Goal: Navigation & Orientation: Find specific page/section

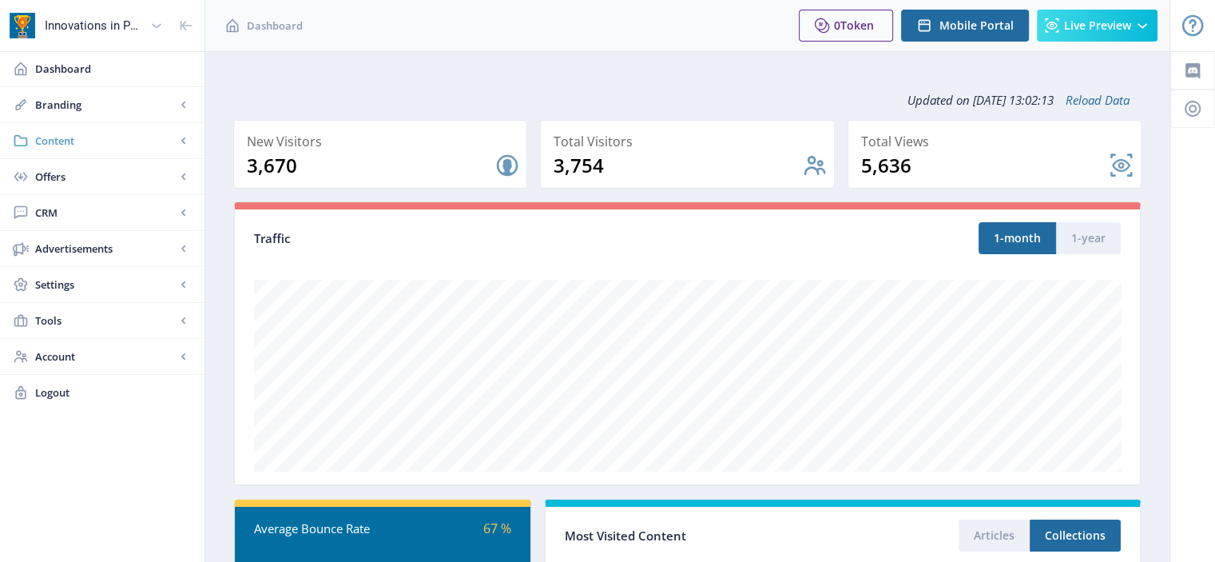
click at [109, 136] on span "Content" at bounding box center [105, 141] width 141 height 16
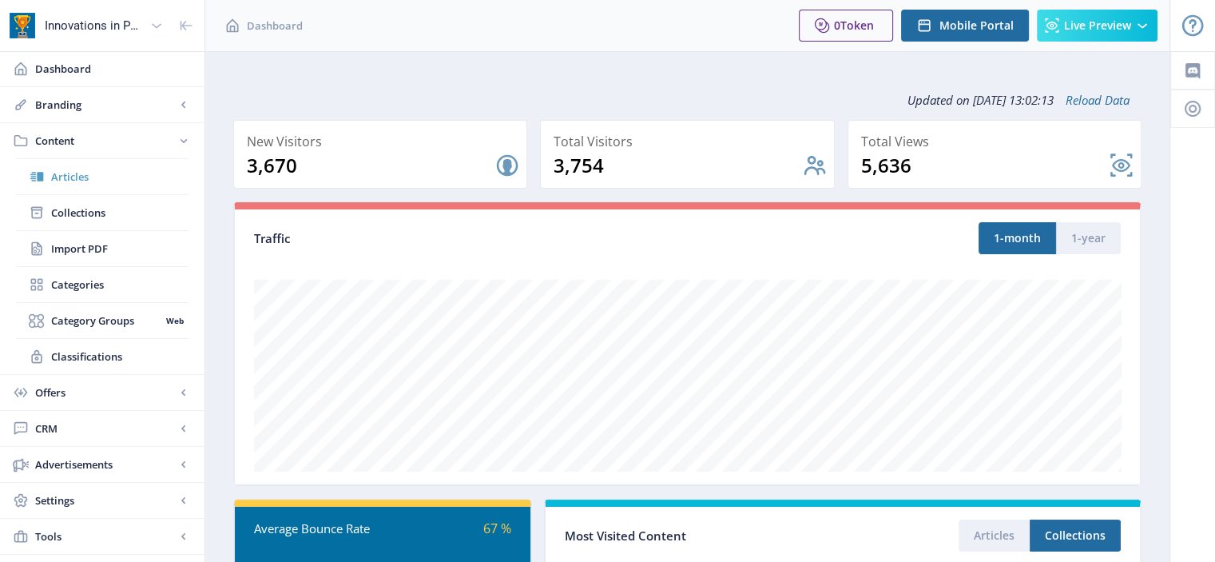
click at [102, 185] on link "Articles" at bounding box center [102, 176] width 173 height 35
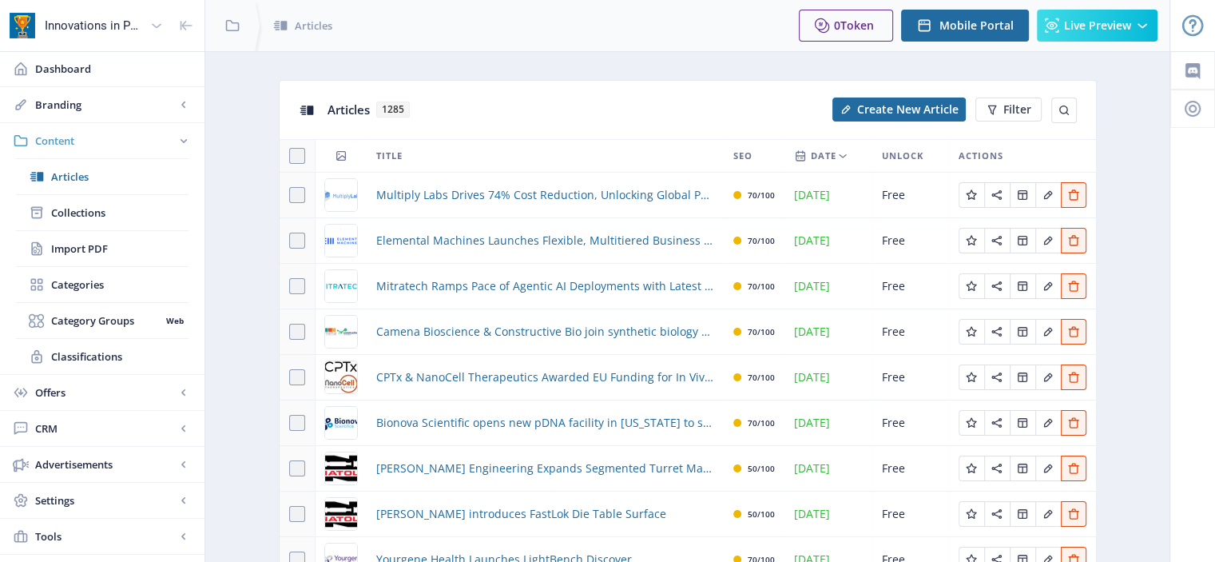
click at [109, 134] on span "Content" at bounding box center [105, 141] width 141 height 16
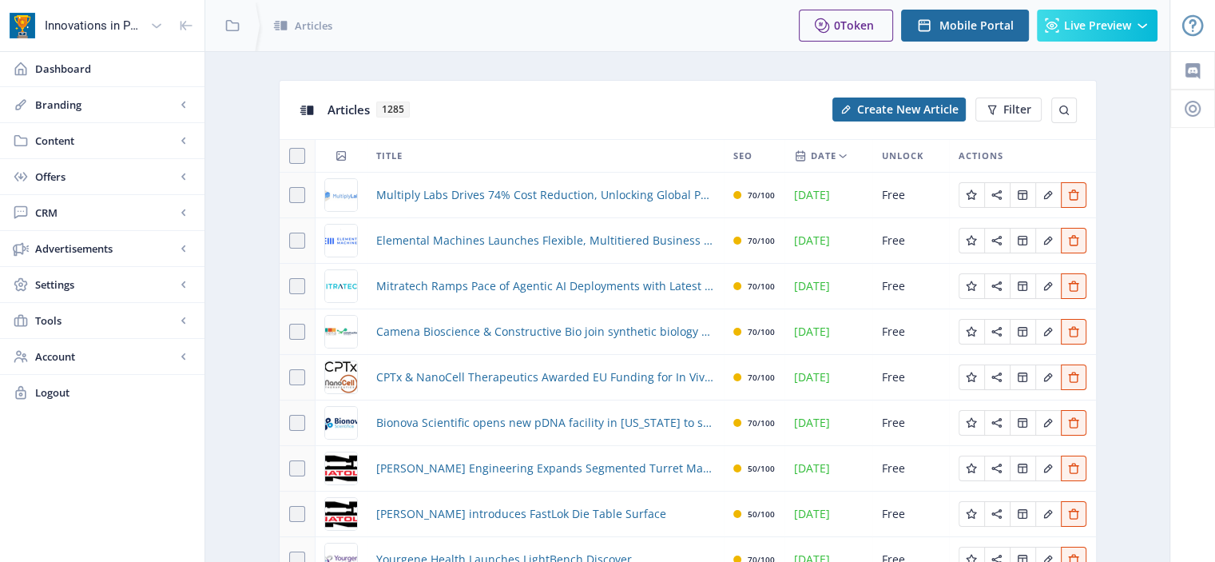
click at [109, 134] on span "Content" at bounding box center [105, 141] width 141 height 16
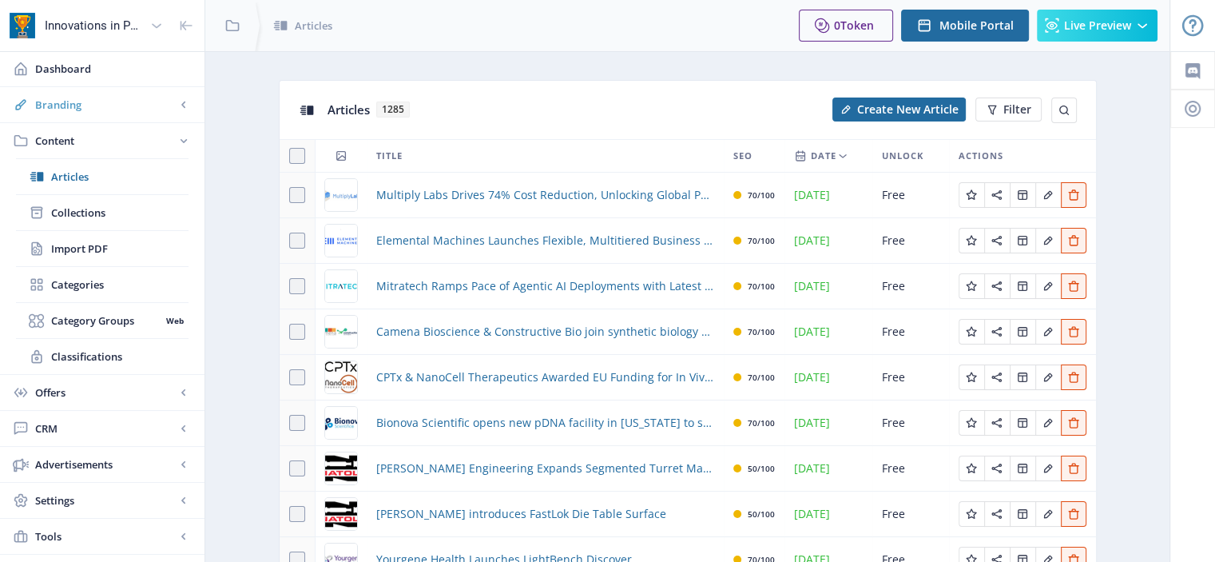
click at [117, 111] on span "Branding" at bounding box center [105, 105] width 141 height 16
click at [122, 101] on span "Branding" at bounding box center [105, 105] width 141 height 16
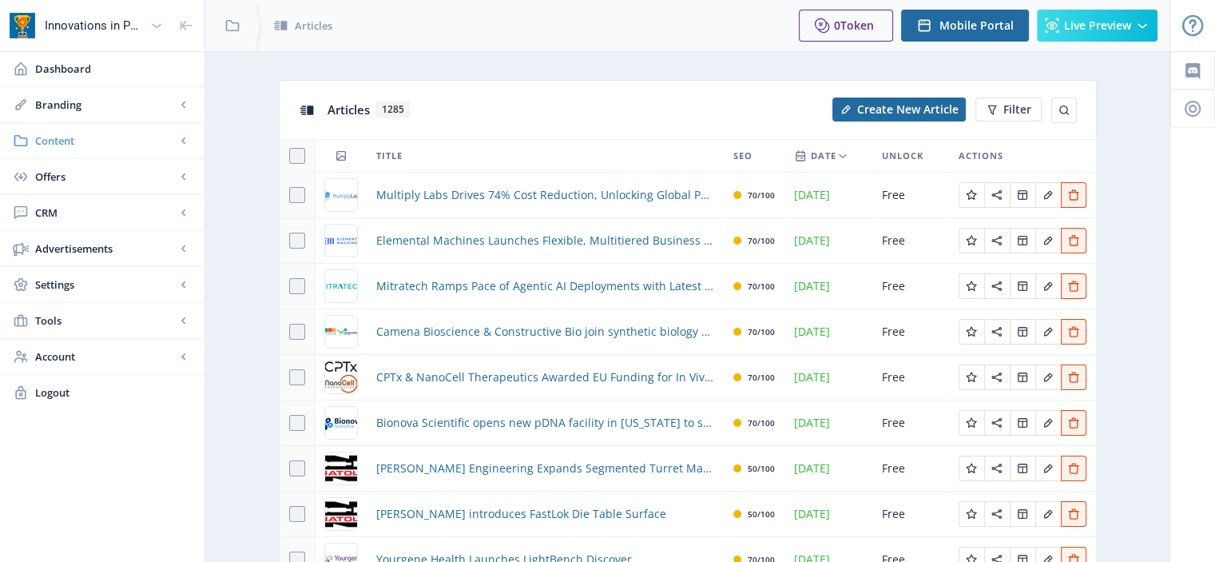
click at [120, 139] on span "Content" at bounding box center [105, 141] width 141 height 16
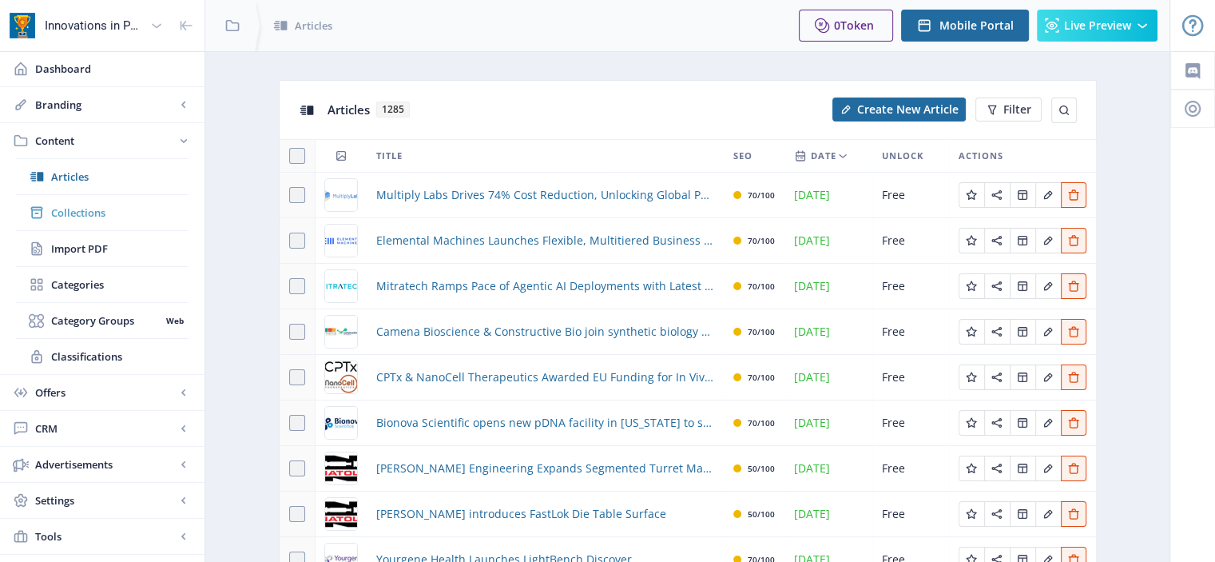
click at [106, 210] on span "Collections" at bounding box center [119, 213] width 137 height 16
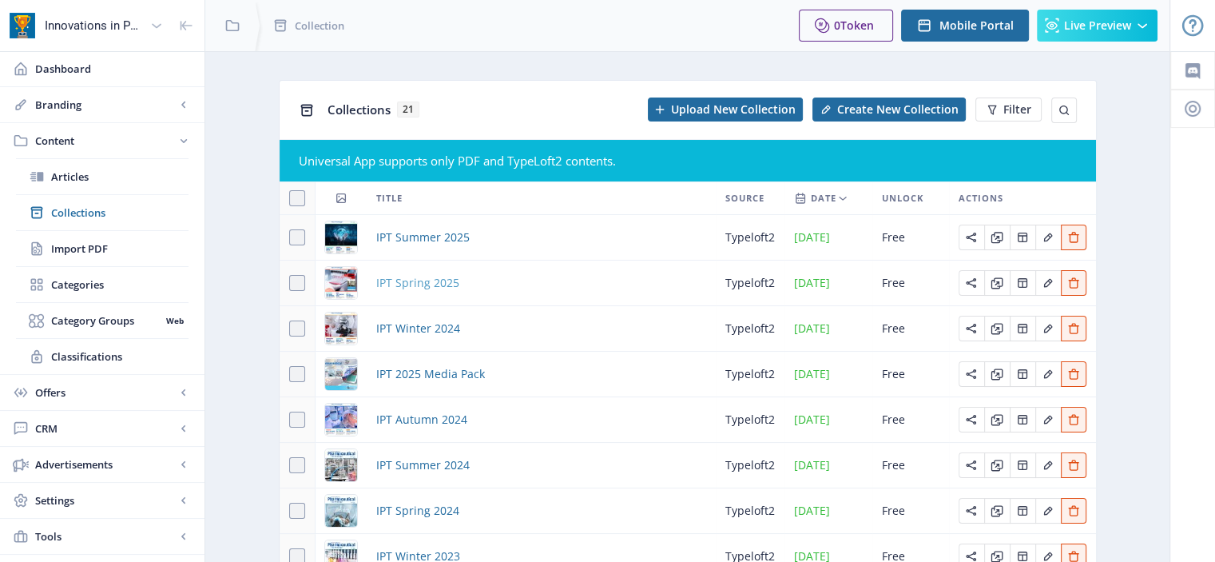
click at [438, 284] on span "IPT Spring 2025" at bounding box center [417, 282] width 83 height 19
